Goal: Contribute content: Contribute content

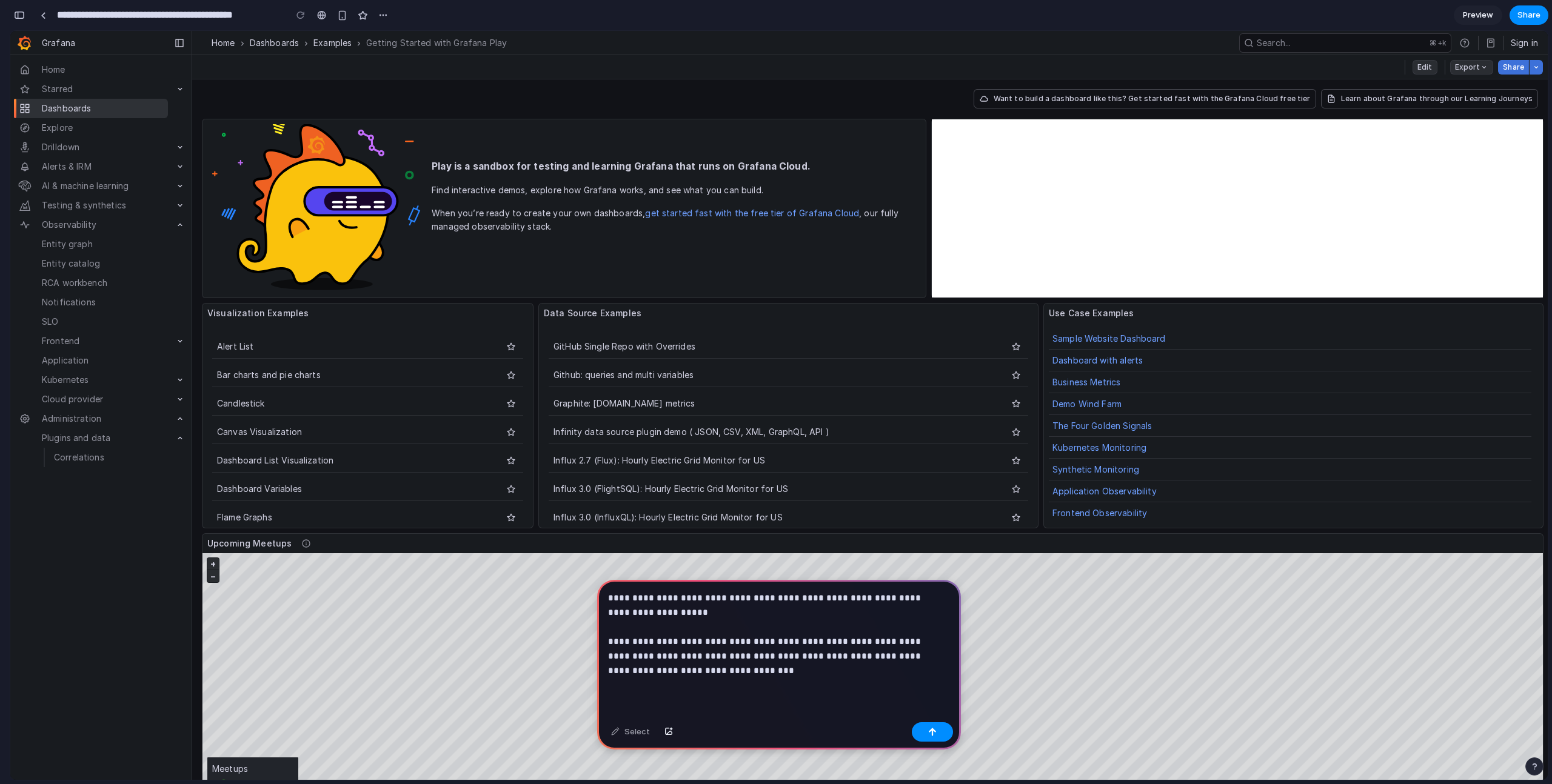
click at [791, 722] on div "Select" at bounding box center [779, 733] width 364 height 32
click at [942, 732] on button "button" at bounding box center [932, 732] width 42 height 19
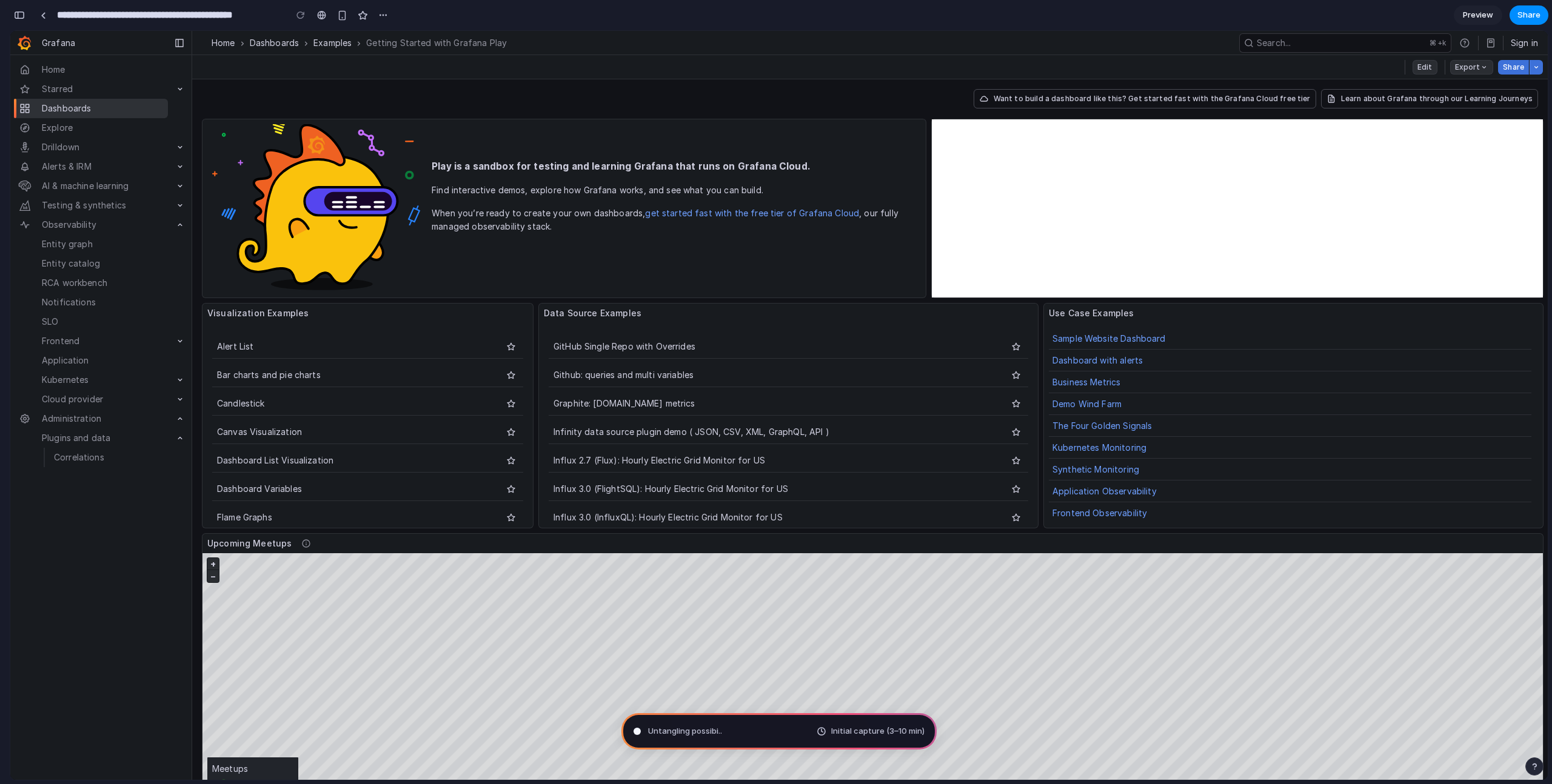
type input "**********"
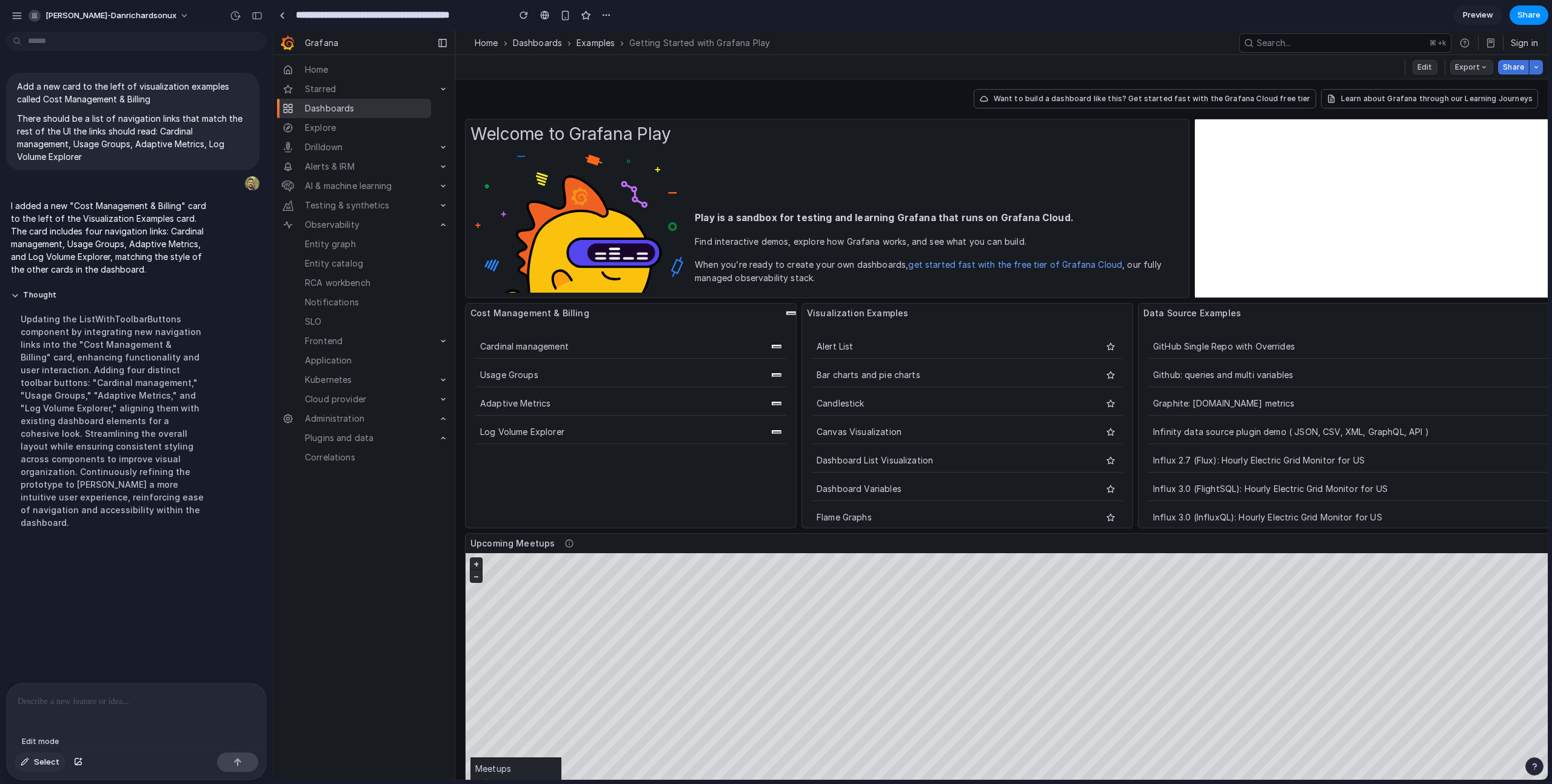
click at [36, 763] on span "Select" at bounding box center [47, 763] width 25 height 12
click at [789, 313] on div at bounding box center [910, 405] width 1274 height 749
click at [928, 332] on div "button" at bounding box center [929, 333] width 11 height 11
click at [39, 757] on span "Select" at bounding box center [47, 763] width 25 height 12
click at [1482, 16] on span "Preview" at bounding box center [1477, 15] width 30 height 12
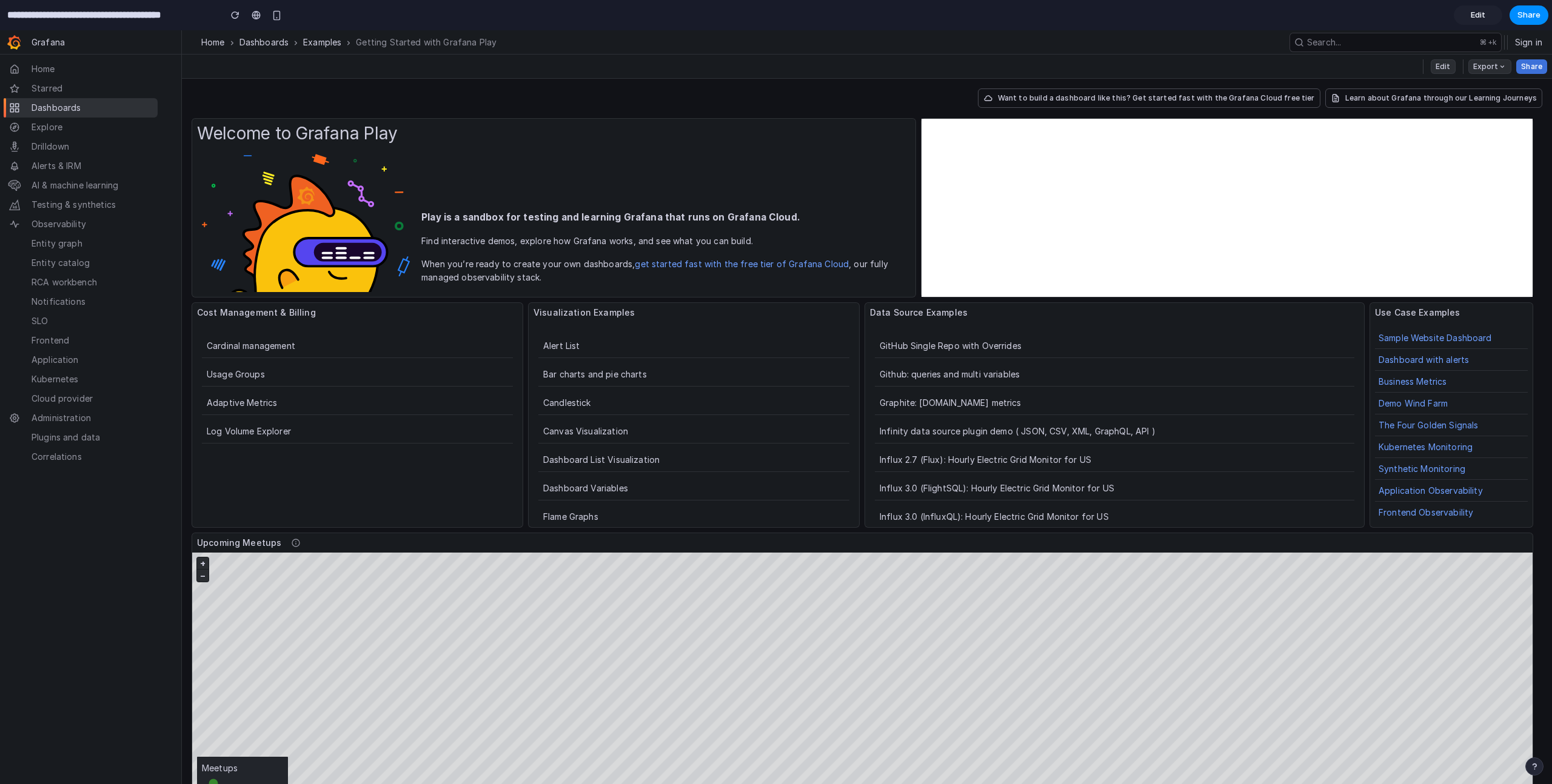
scroll to position [12, 0]
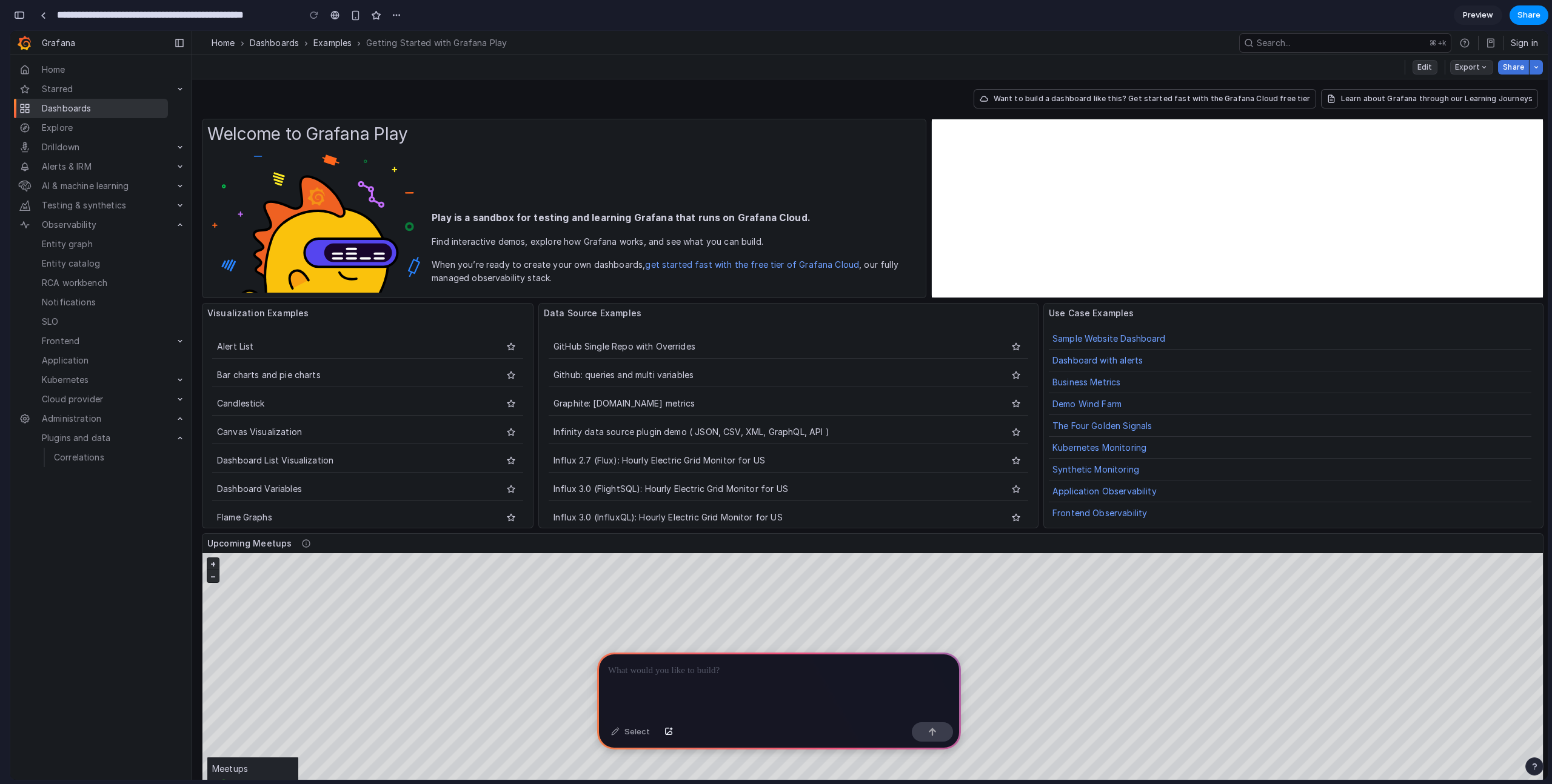
click at [714, 670] on p at bounding box center [778, 671] width 342 height 15
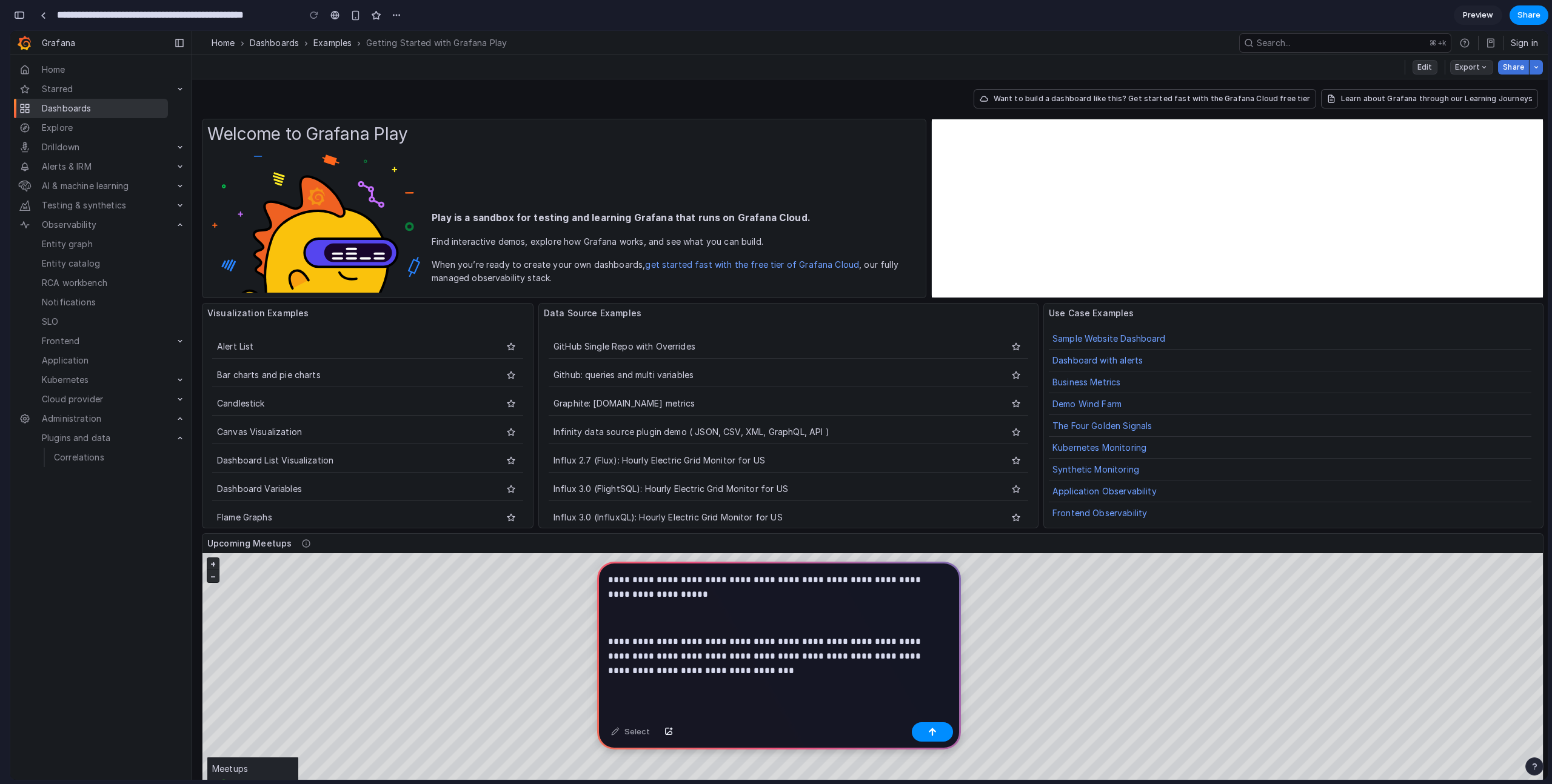
click at [644, 617] on p at bounding box center [776, 618] width 337 height 15
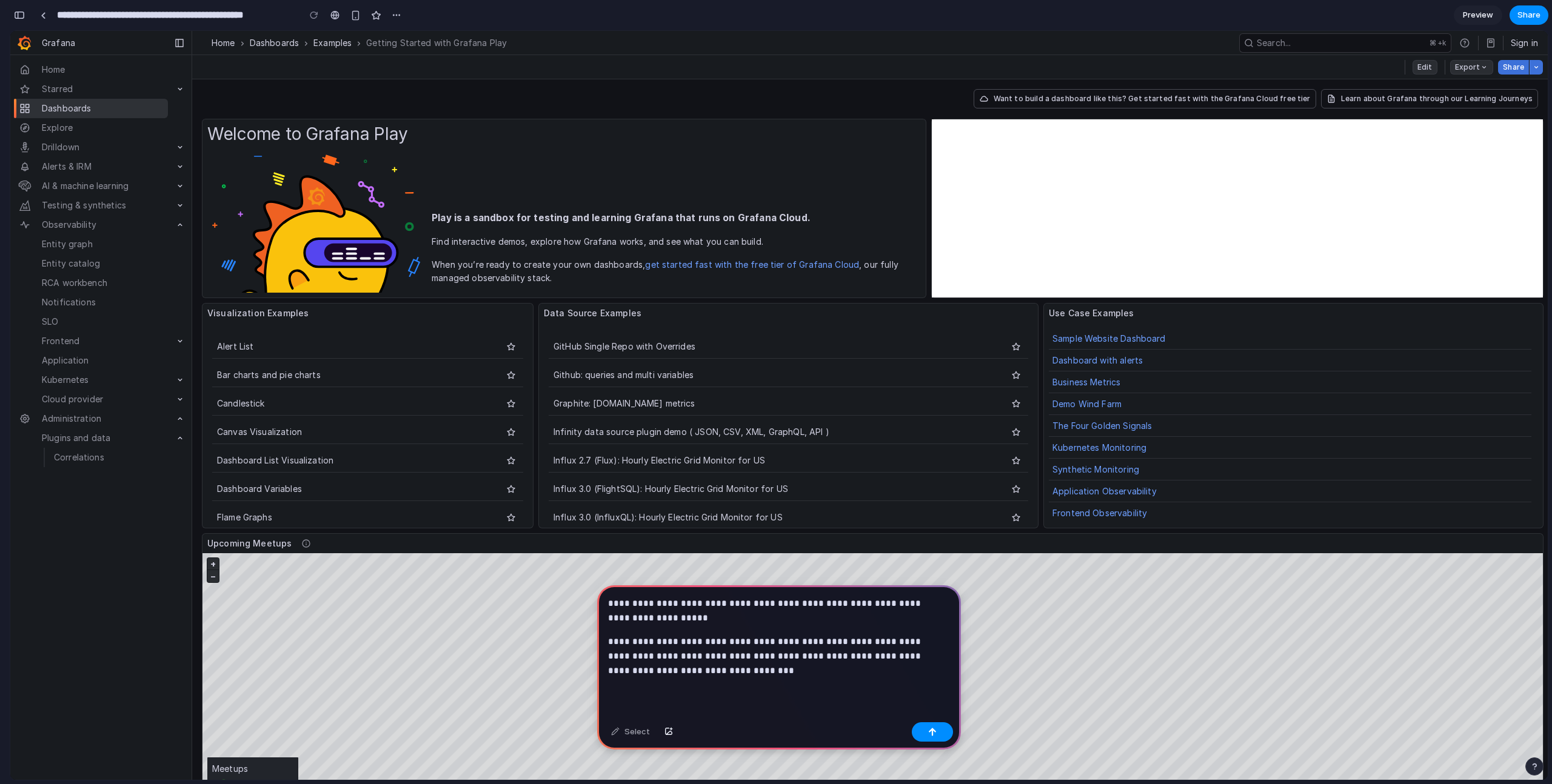
click at [904, 639] on p "**********" at bounding box center [776, 656] width 337 height 44
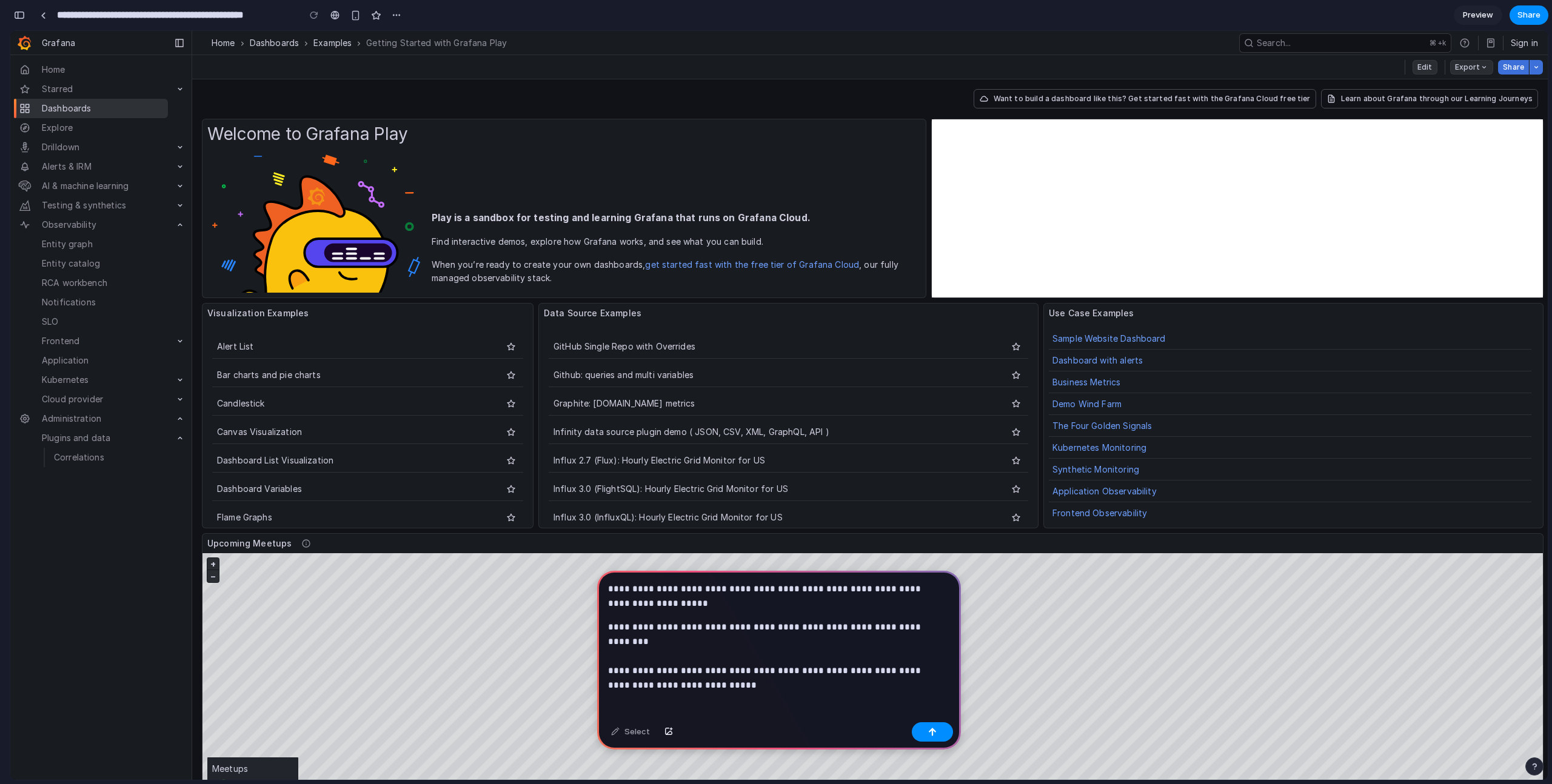
click at [843, 680] on div "**********" at bounding box center [779, 644] width 364 height 147
click at [935, 730] on div "button" at bounding box center [932, 731] width 8 height 8
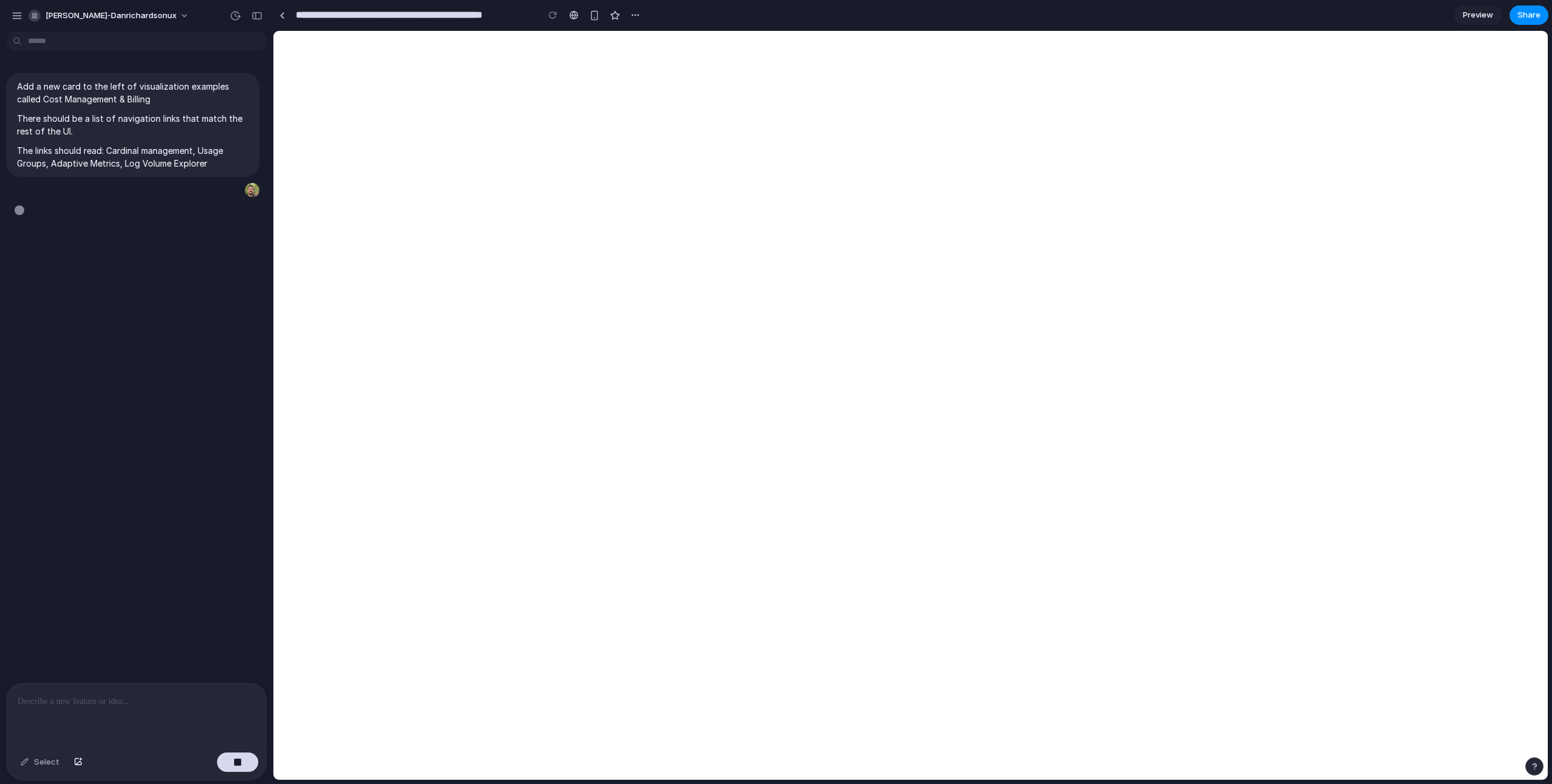
type input "**********"
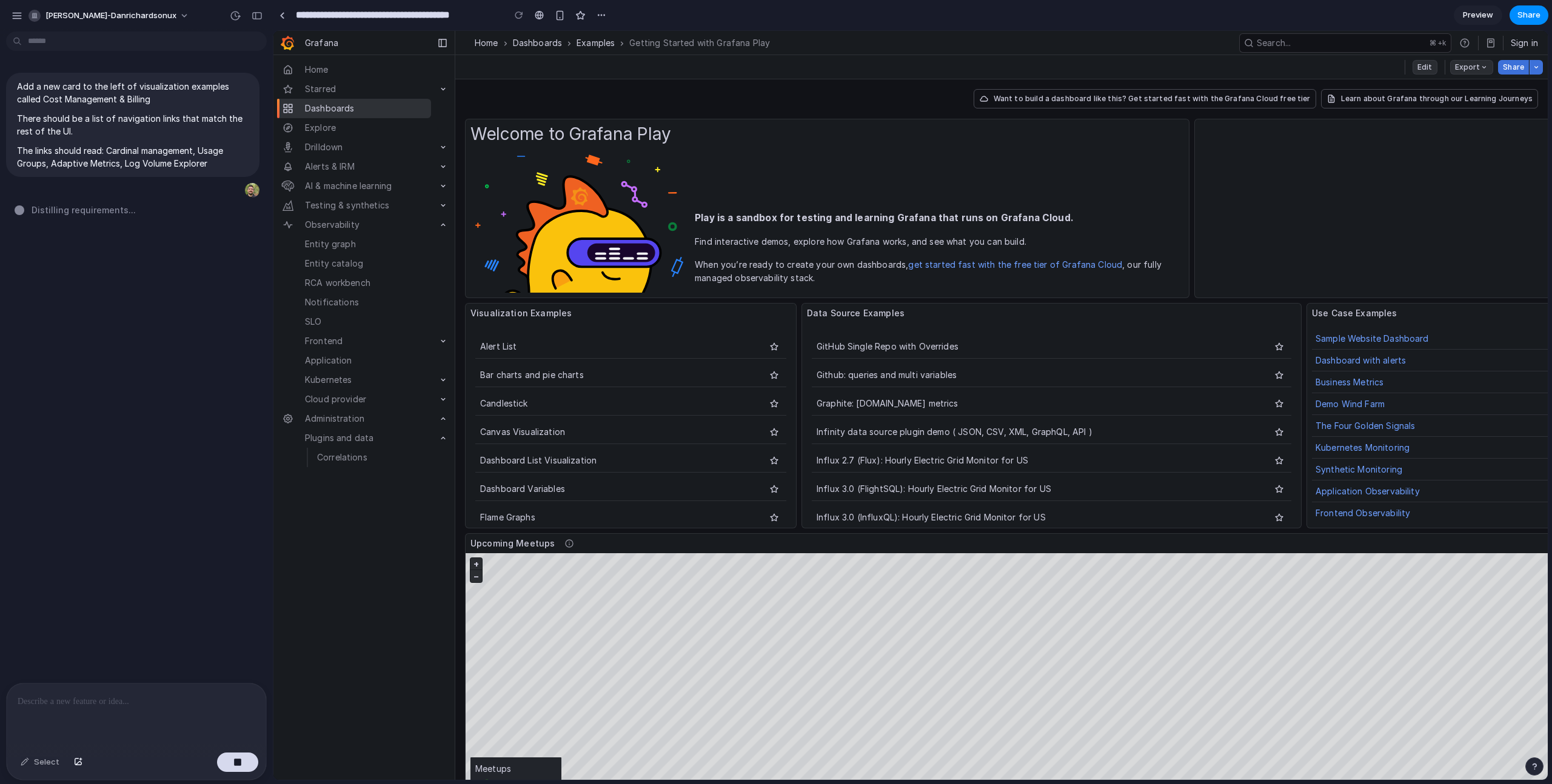
click at [213, 341] on div "Add a new card to the left of visualization examples called Cost Management & B…" at bounding box center [133, 359] width 265 height 647
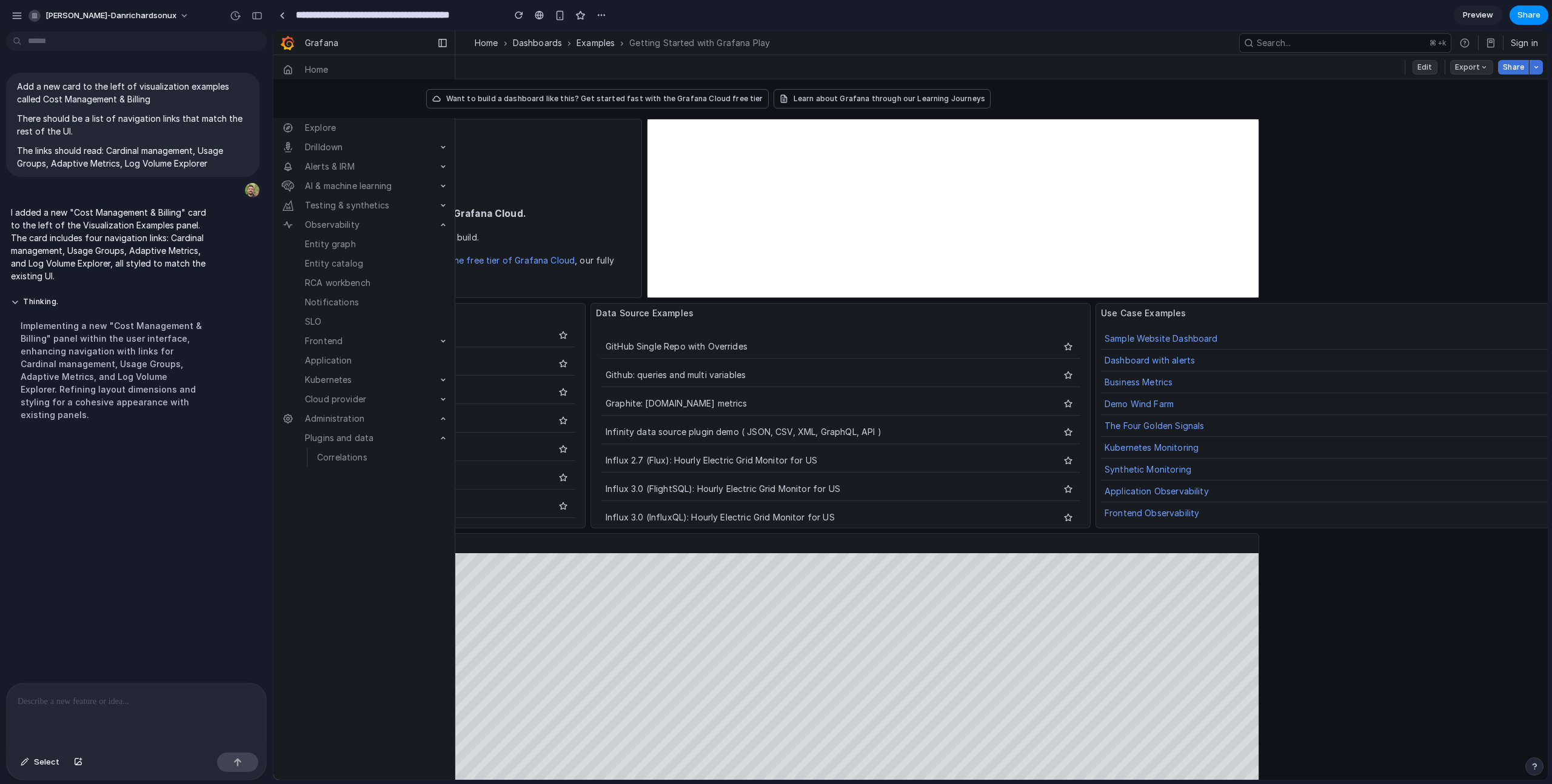
scroll to position [0, 604]
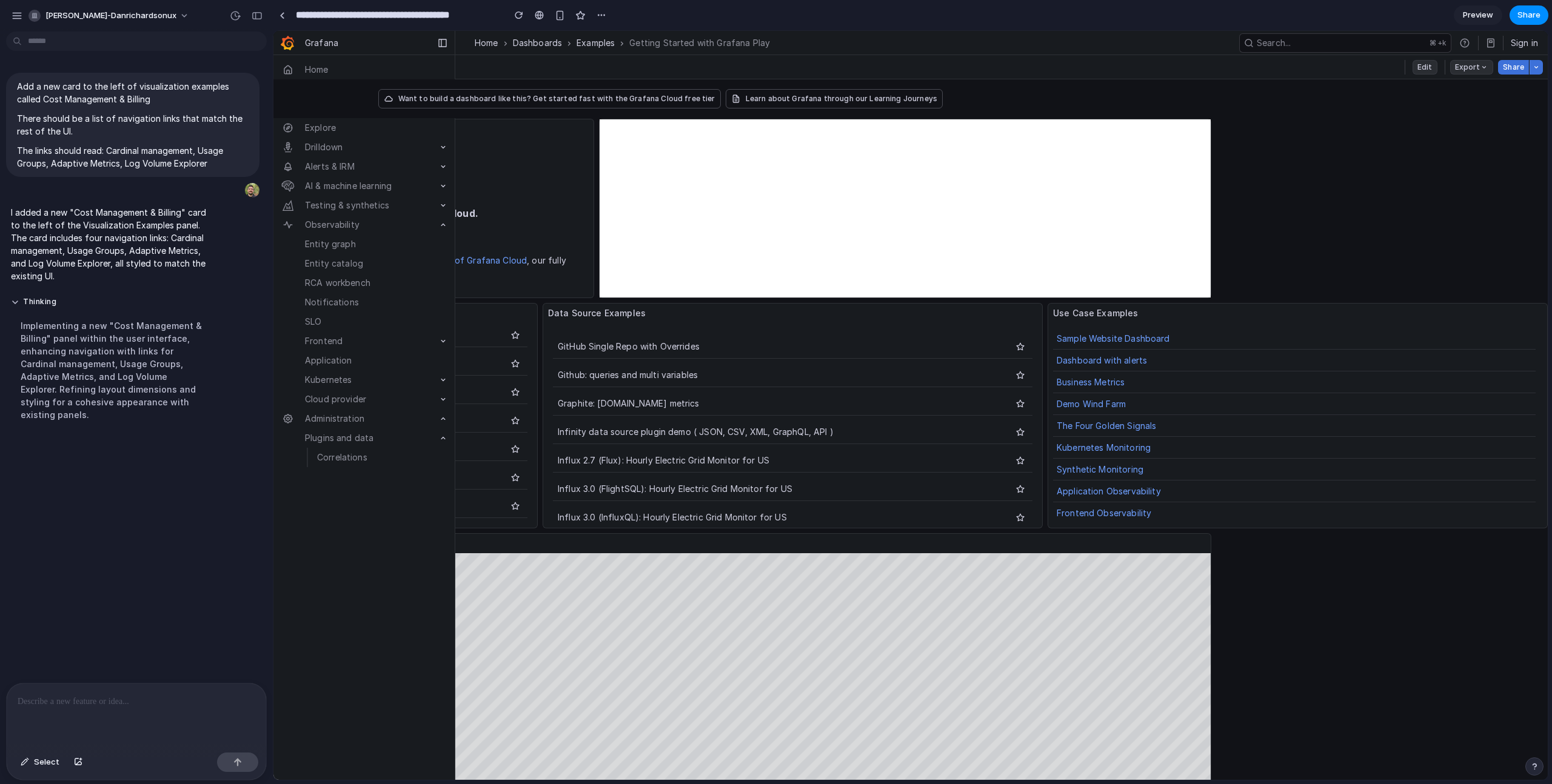
click at [952, 217] on html "Skip to main content Grafana Home Starred Dashboards Explore Drilldown Alerts &…" at bounding box center [315, 405] width 1274 height 749
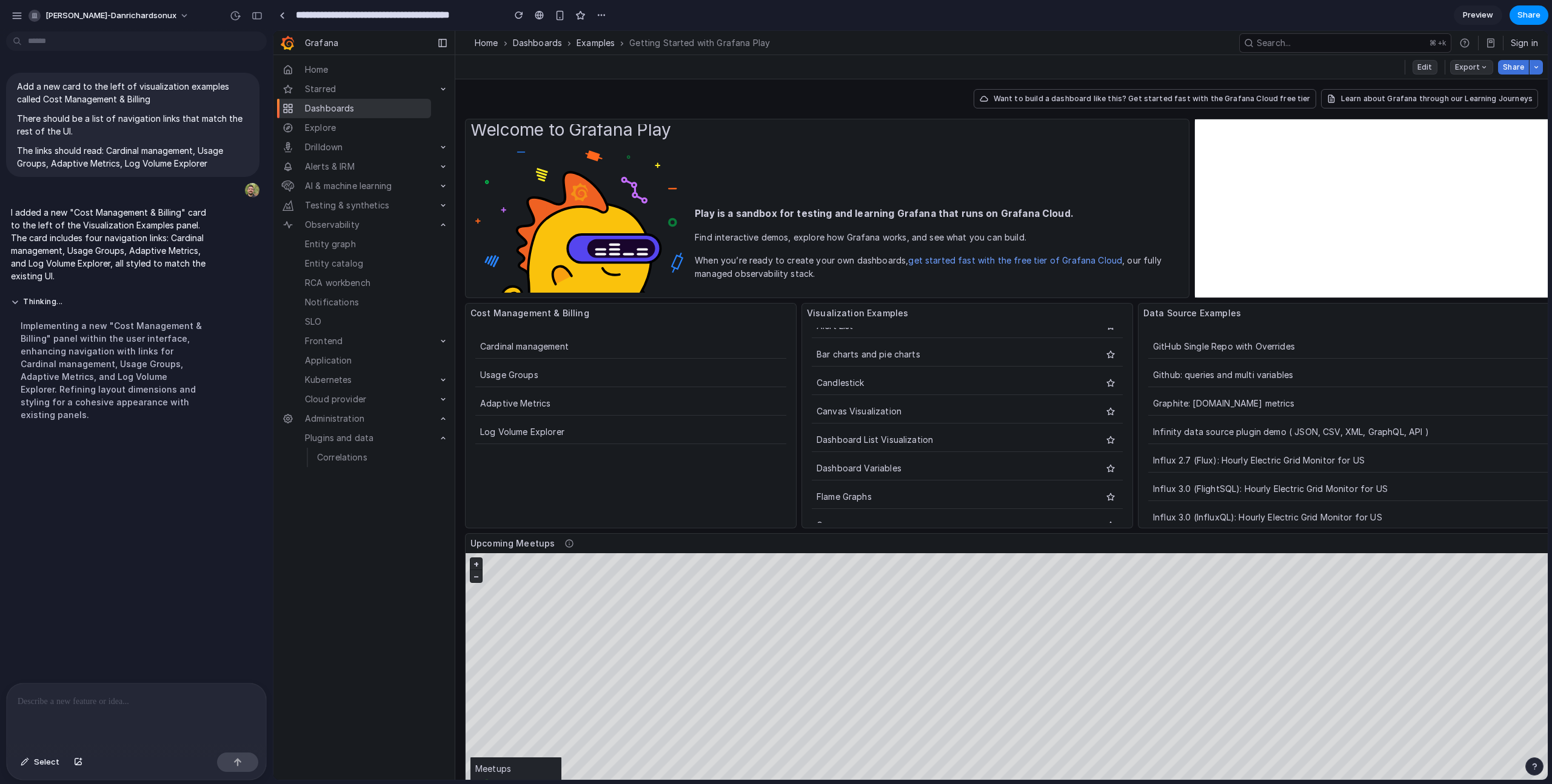
scroll to position [0, 0]
click at [1342, 34] on button "Search..." at bounding box center [1345, 43] width 212 height 19
drag, startPoint x: 1331, startPoint y: 40, endPoint x: 1127, endPoint y: 33, distance: 204.1
click at [1331, 40] on button "Search..." at bounding box center [1345, 43] width 212 height 19
click at [607, 45] on link "Examples" at bounding box center [596, 43] width 39 height 13
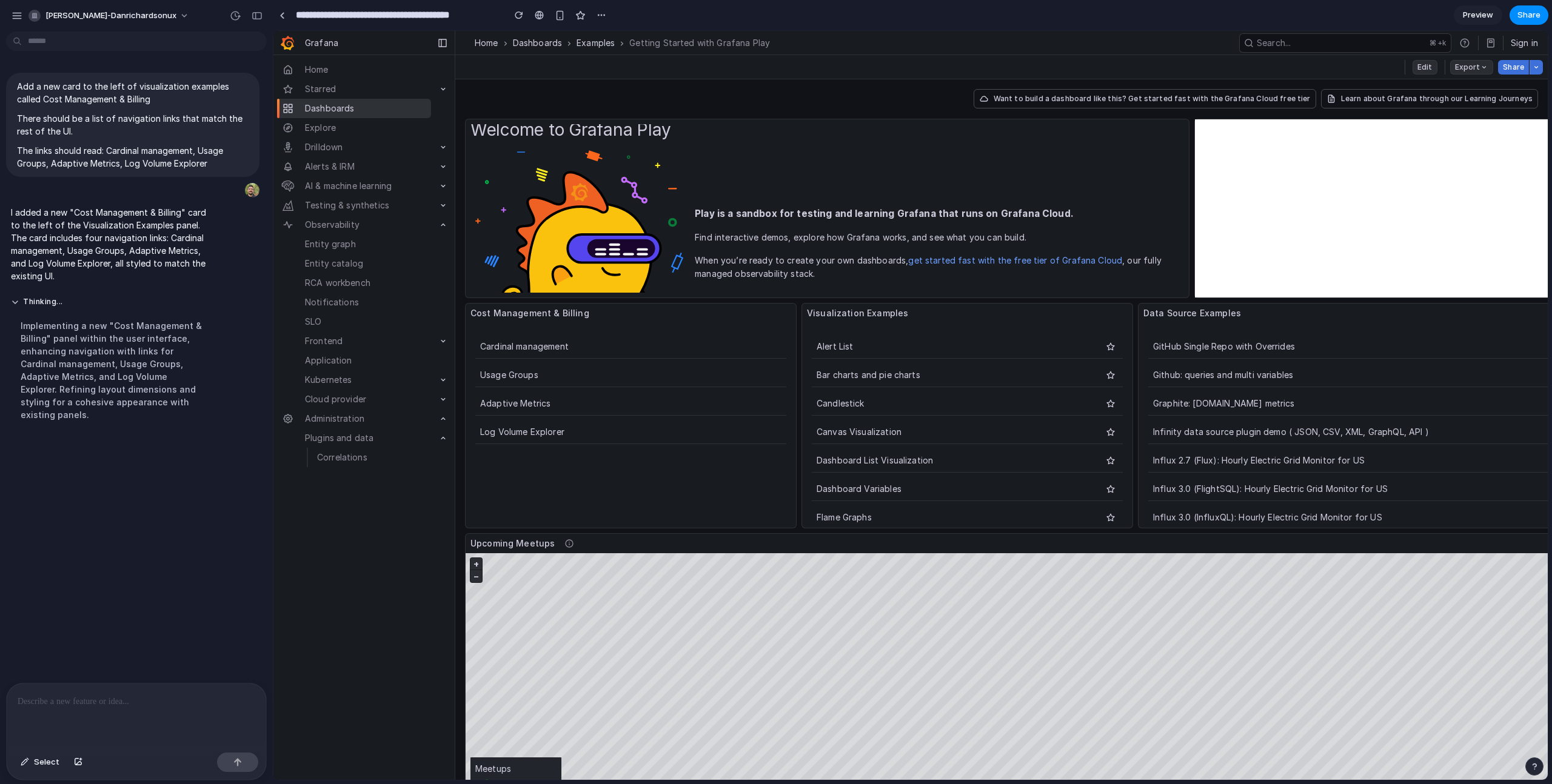
click at [548, 41] on link "Dashboards" at bounding box center [537, 43] width 50 height 13
click at [494, 40] on link "Home" at bounding box center [486, 43] width 24 height 13
click at [334, 128] on span "Explore" at bounding box center [320, 128] width 31 height 13
